Goal: Find specific page/section: Find specific page/section

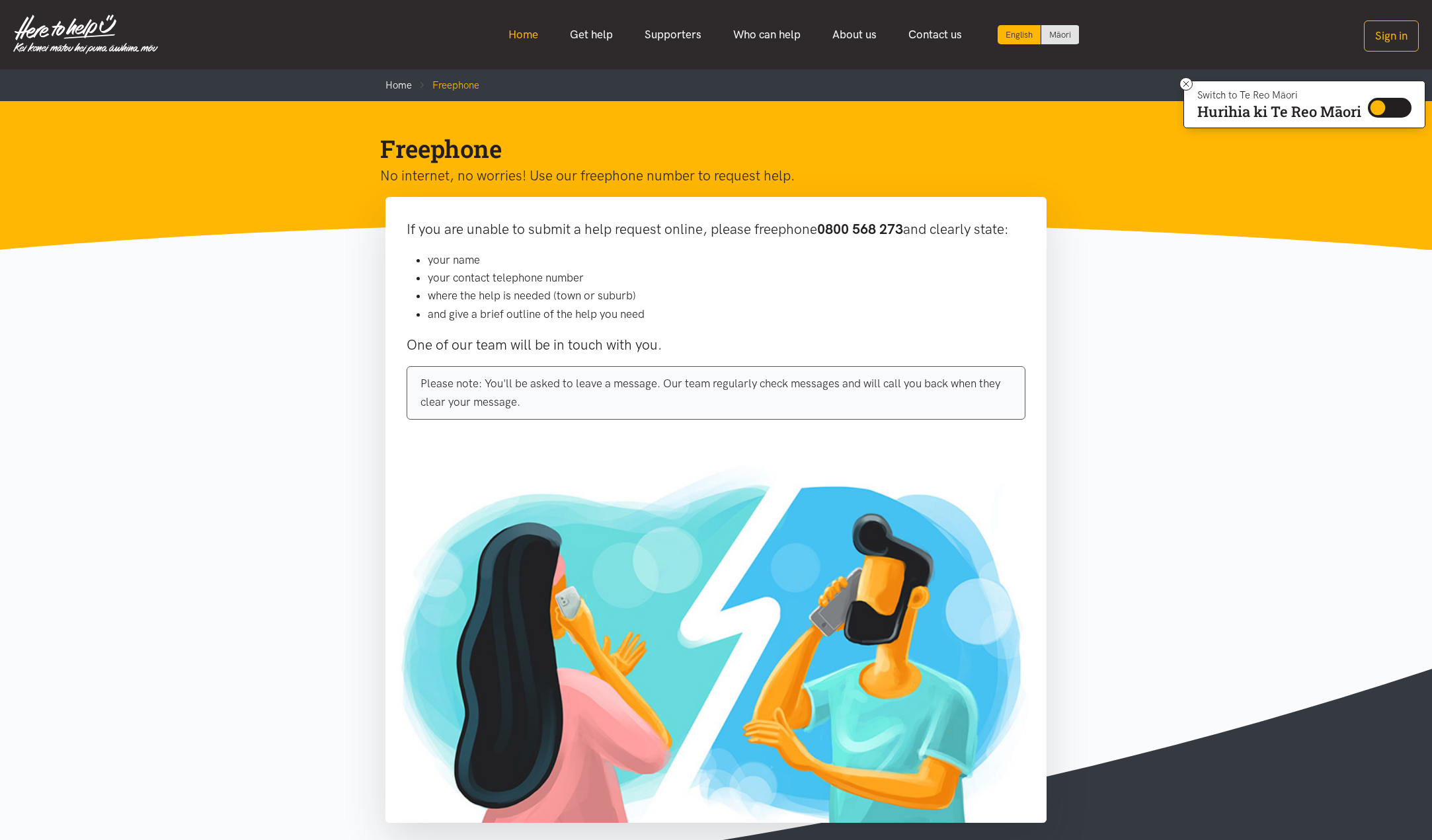
click at [520, 36] on link "Home" at bounding box center [522, 34] width 62 height 28
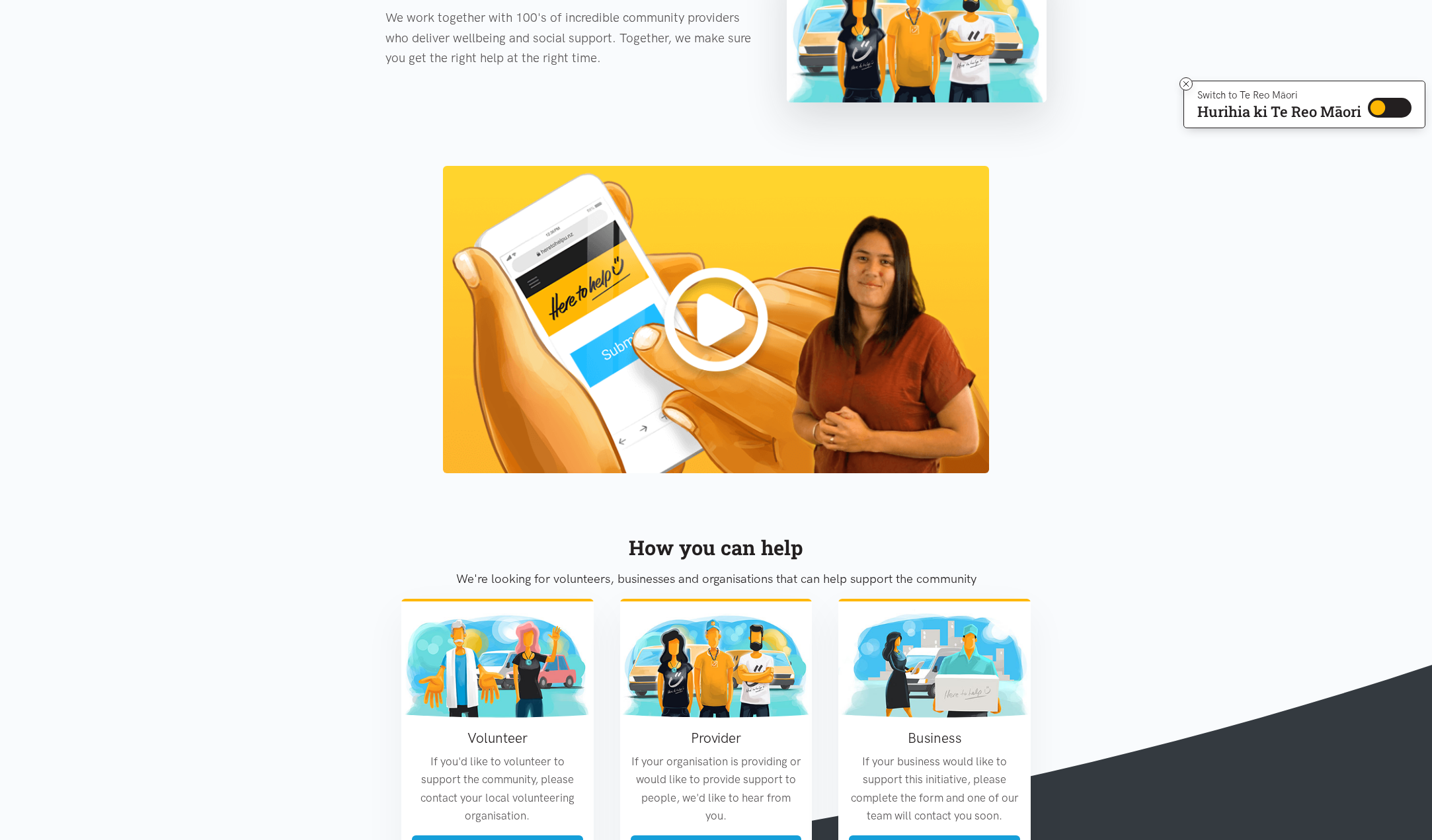
scroll to position [1285, 0]
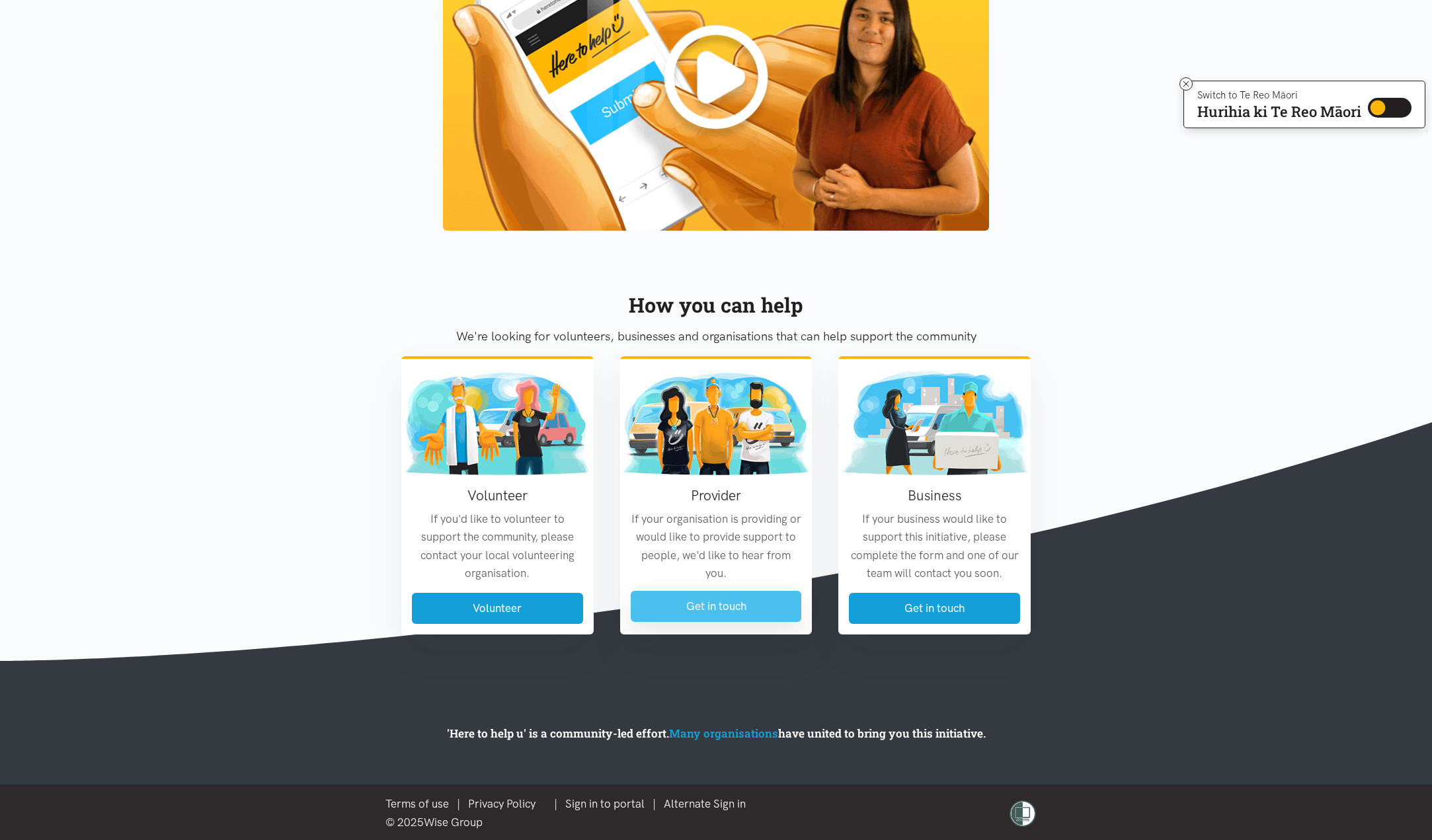
click at [785, 602] on link "Get in touch" at bounding box center [716, 607] width 172 height 31
